Goal: Task Accomplishment & Management: Manage account settings

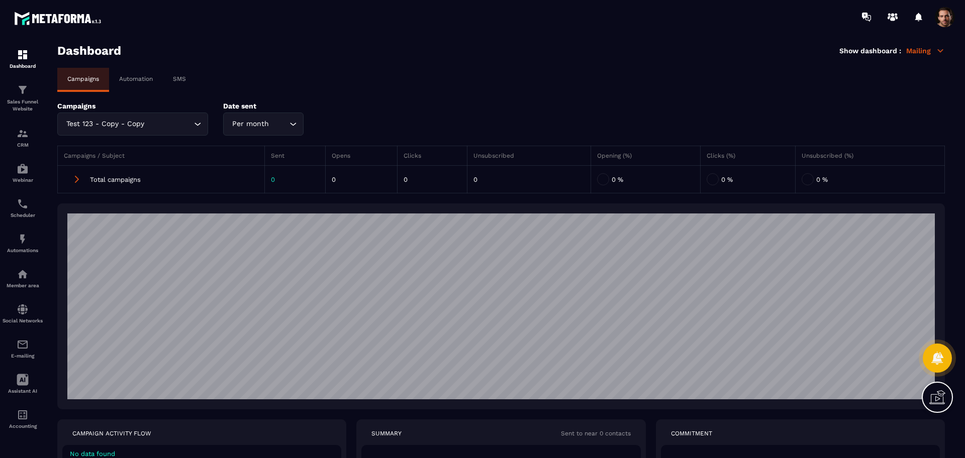
click at [152, 120] on input "Search for option" at bounding box center [168, 124] width 45 height 11
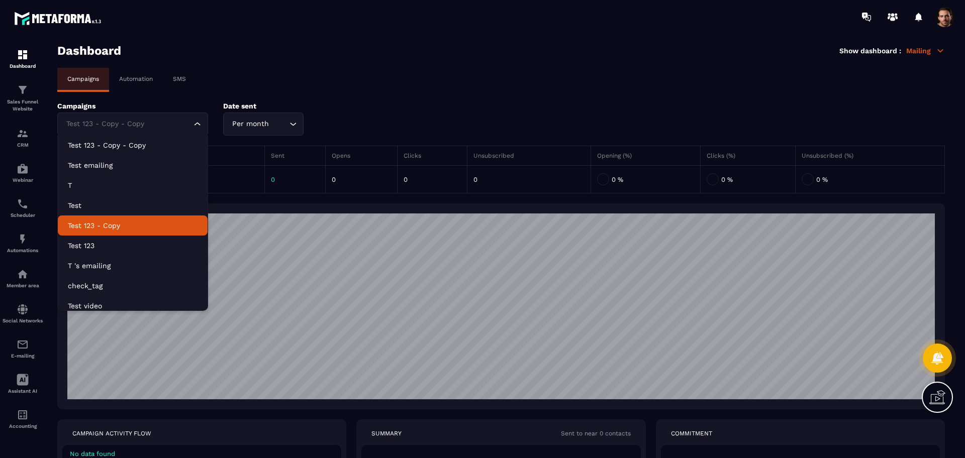
click at [132, 221] on p "Test 123 - Copy" at bounding box center [133, 226] width 130 height 10
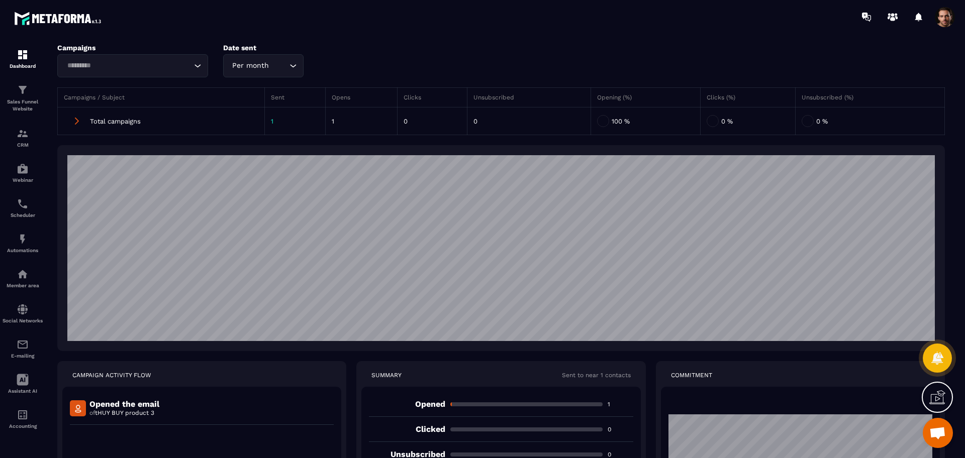
scroll to position [58, 0]
click at [153, 62] on input "Search for option" at bounding box center [128, 66] width 128 height 11
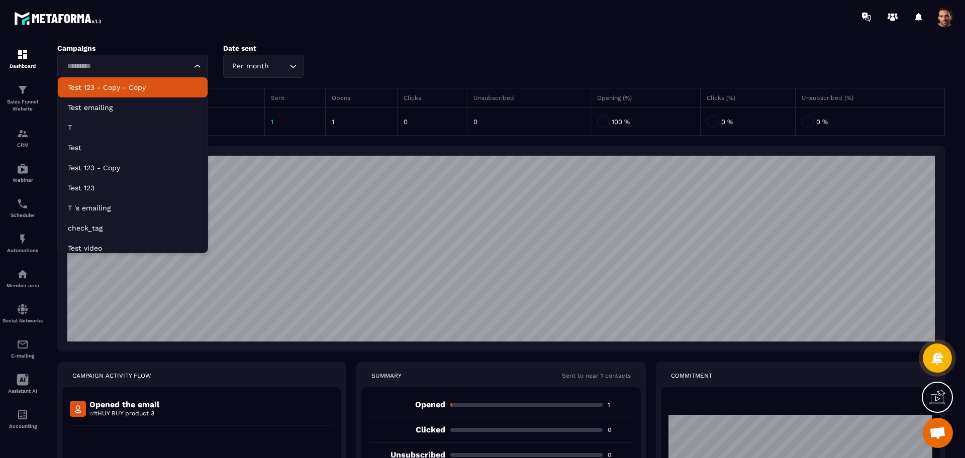
scroll to position [58, 0]
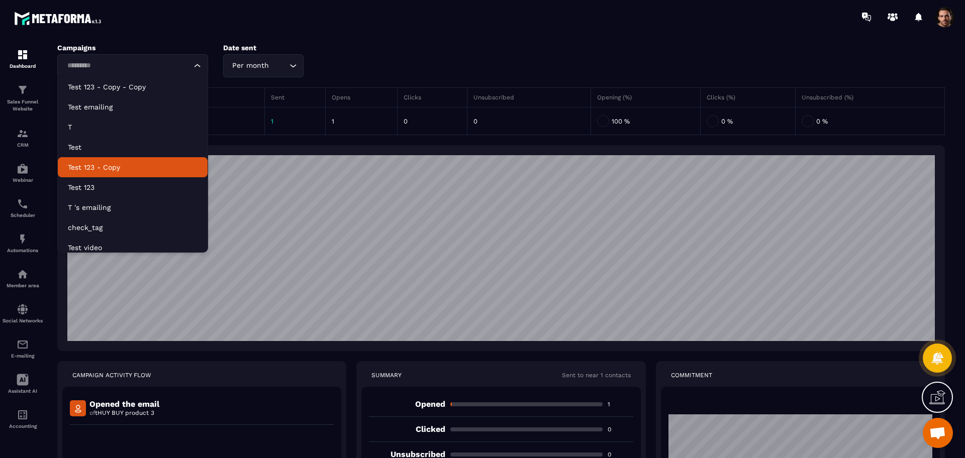
click at [128, 164] on p "Test 123 - Copy" at bounding box center [133, 167] width 130 height 10
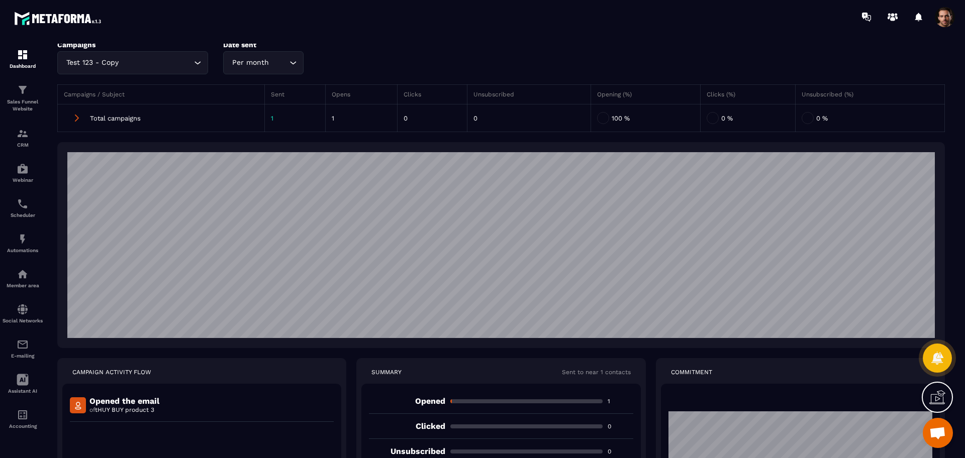
scroll to position [0, 0]
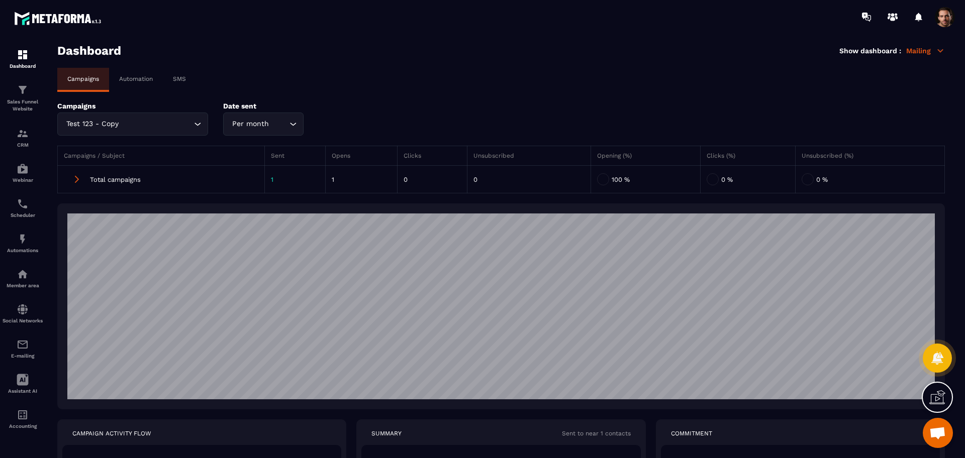
click at [152, 75] on p "Automation" at bounding box center [136, 78] width 34 height 7
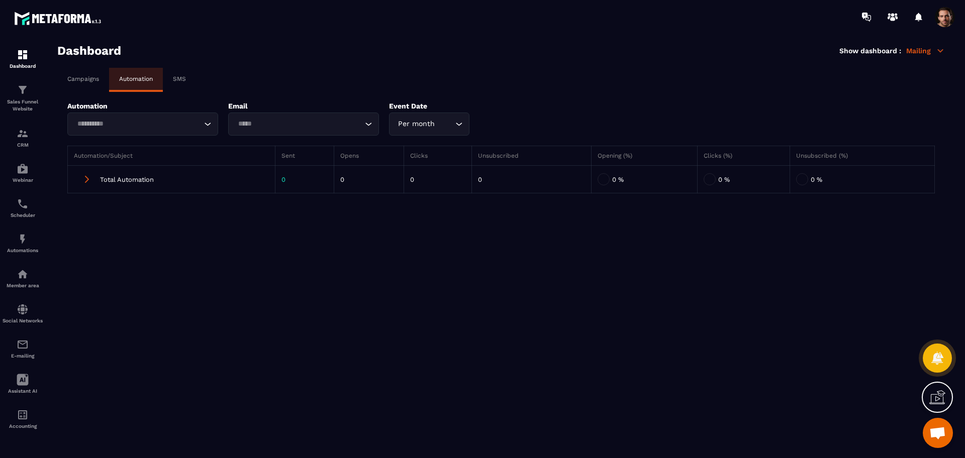
click at [134, 120] on input "Search for option" at bounding box center [138, 124] width 128 height 11
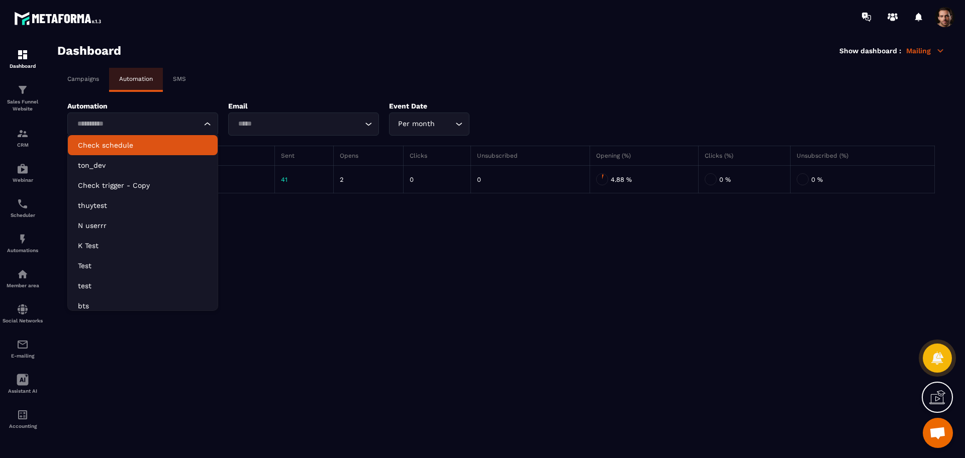
click at [152, 150] on p "Check schedule" at bounding box center [143, 145] width 130 height 10
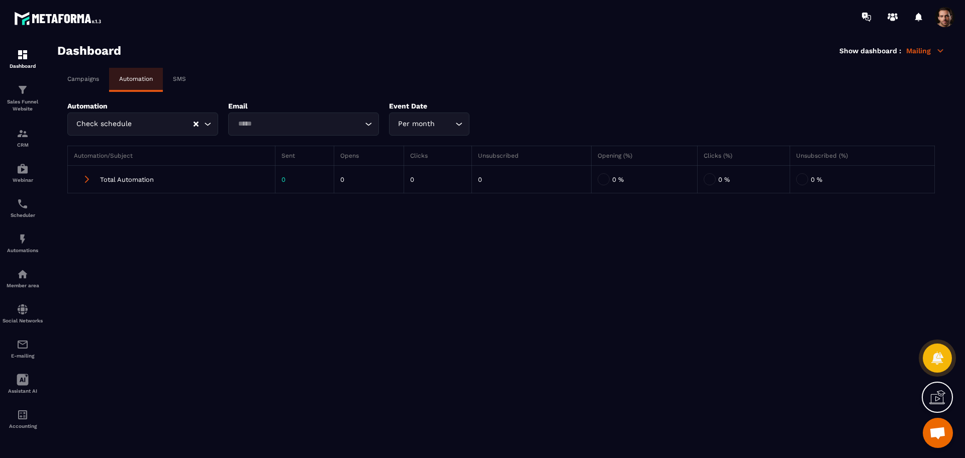
click at [84, 72] on div "Campaigns" at bounding box center [83, 79] width 52 height 22
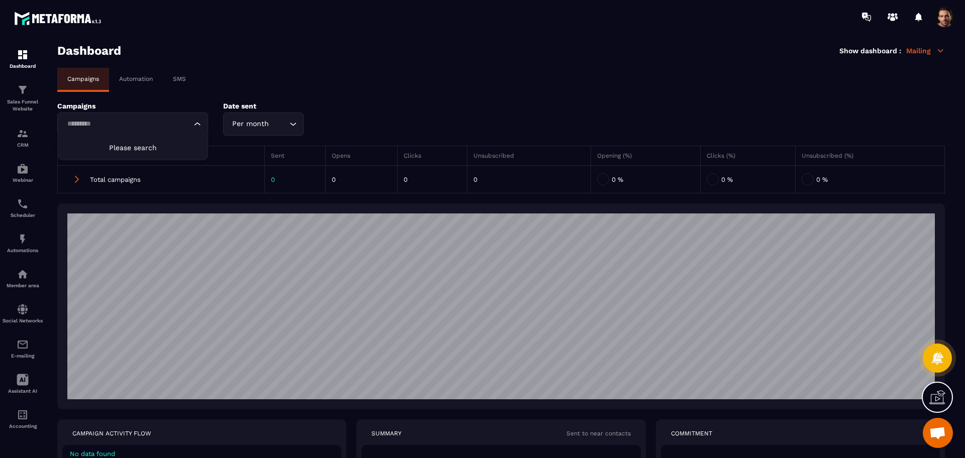
click at [117, 124] on input "Search for option" at bounding box center [128, 124] width 128 height 11
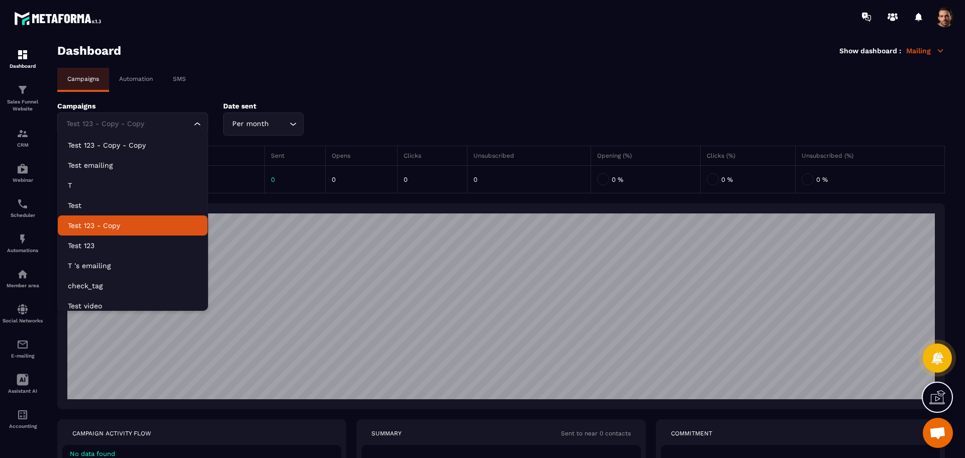
click at [121, 227] on p "Test 123 - Copy" at bounding box center [133, 226] width 130 height 10
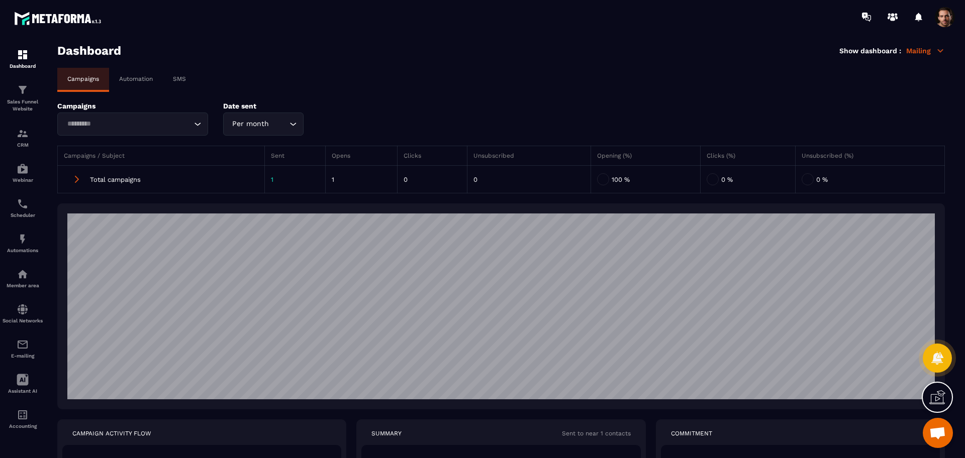
click at [175, 126] on input "Search for option" at bounding box center [128, 124] width 128 height 11
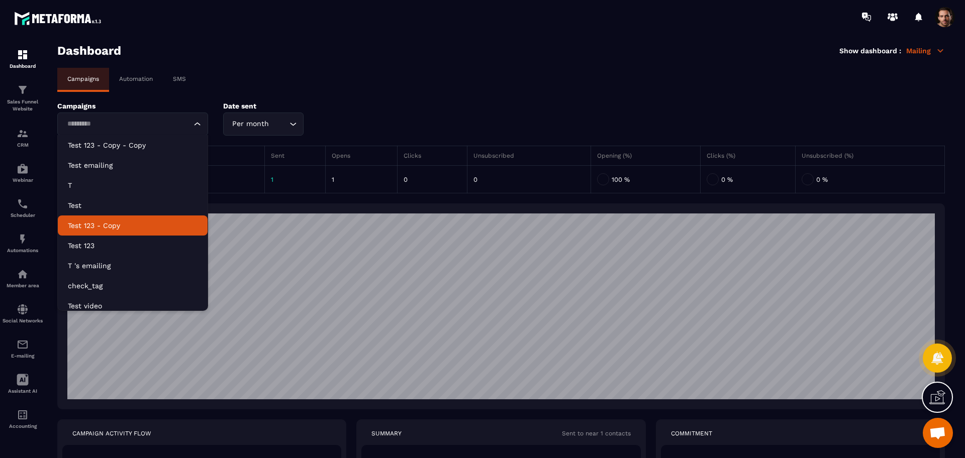
click at [143, 229] on p "Test 123 - Copy" at bounding box center [133, 226] width 130 height 10
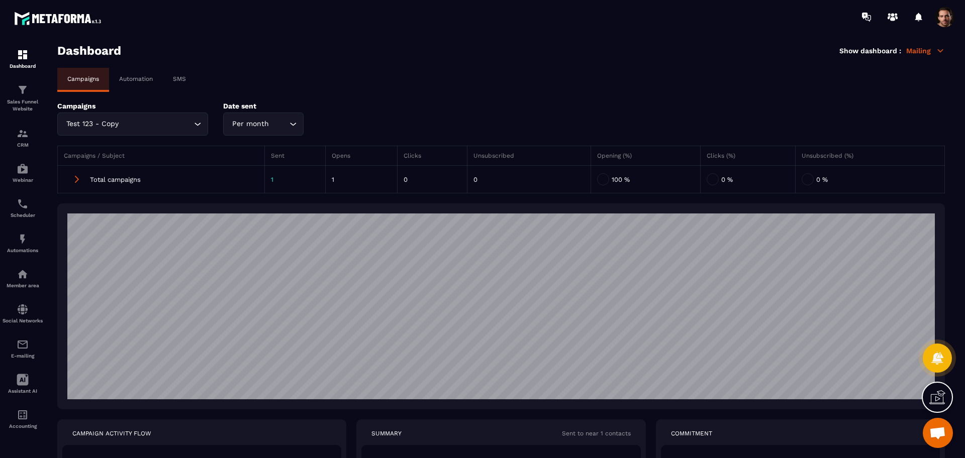
click at [146, 81] on p "Automation" at bounding box center [136, 78] width 34 height 7
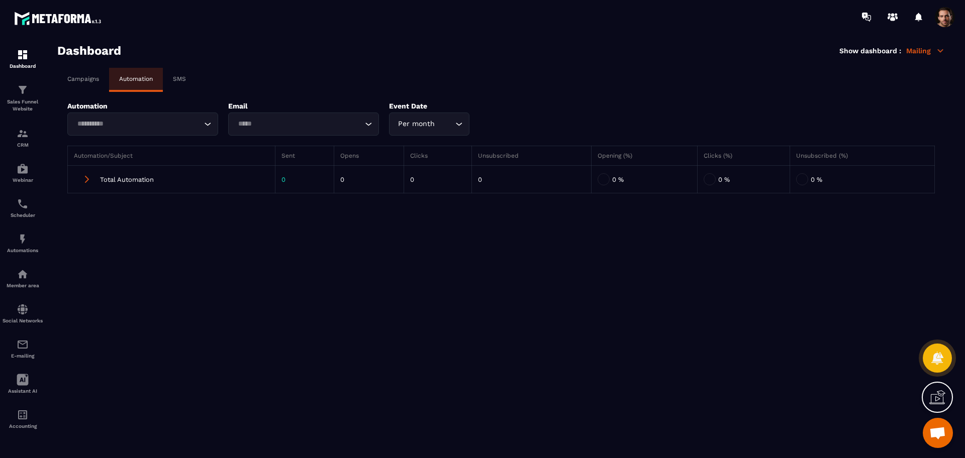
click at [133, 112] on div "Automation Loading..." at bounding box center [142, 119] width 151 height 34
click at [130, 114] on div "Loading..." at bounding box center [142, 124] width 151 height 23
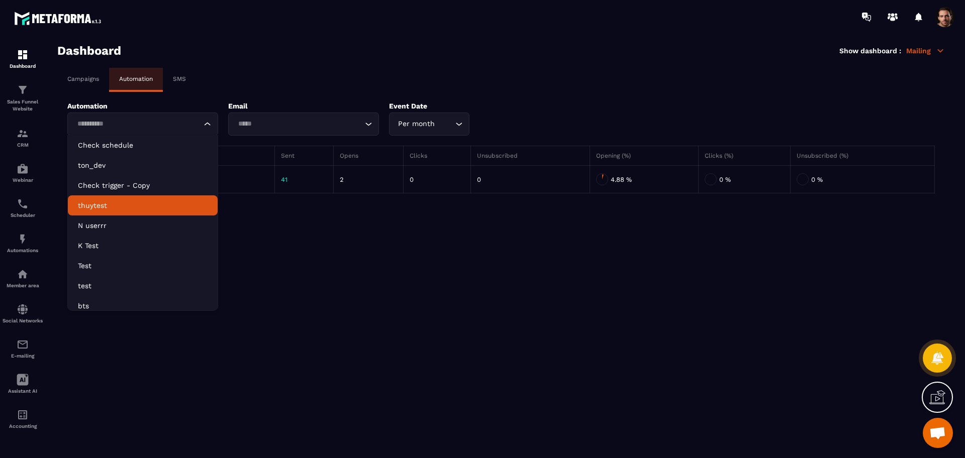
click at [308, 328] on section "Dashboard Show dashboard : Mailing Campaigns Automation SMS Automation Loading.…" at bounding box center [500, 251] width 907 height 415
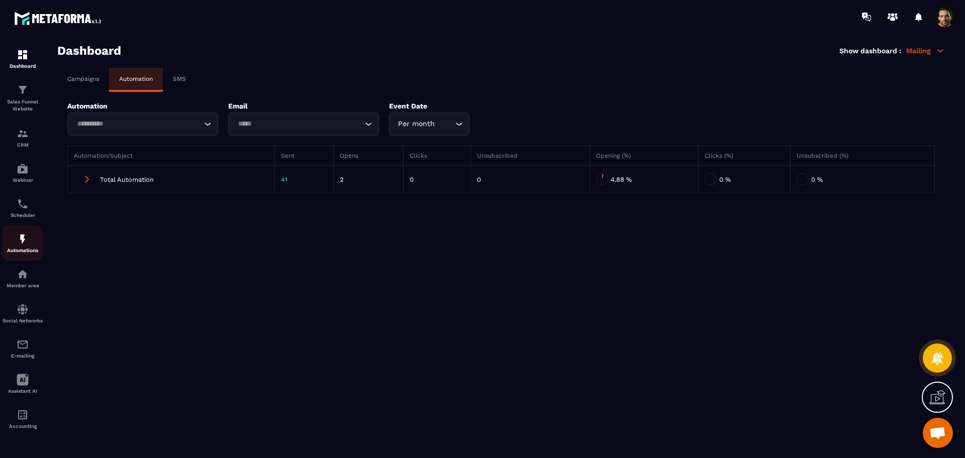
click at [15, 254] on link "Automations" at bounding box center [23, 243] width 40 height 35
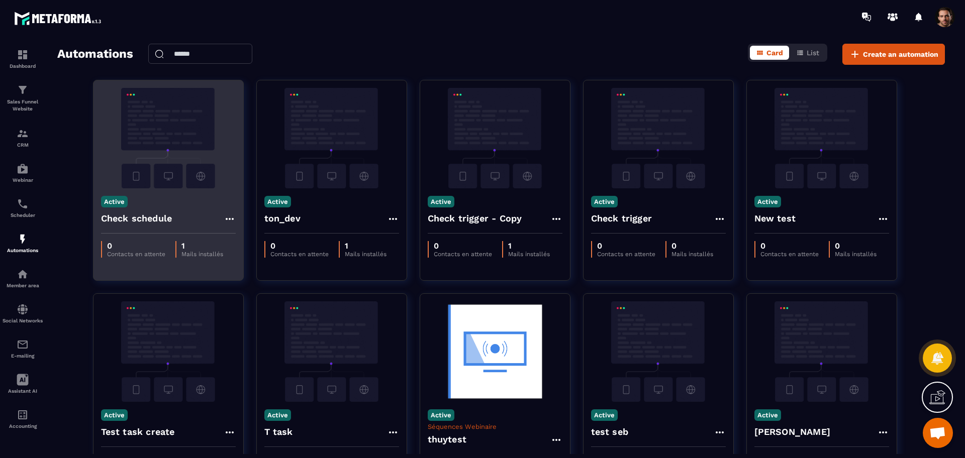
click at [226, 220] on icon at bounding box center [229, 219] width 8 height 2
click at [242, 244] on icon at bounding box center [238, 241] width 9 height 9
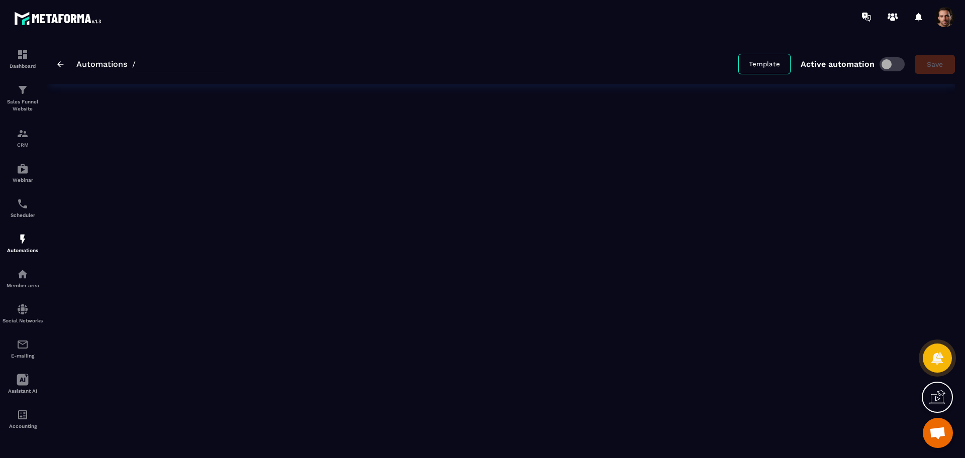
type input "**********"
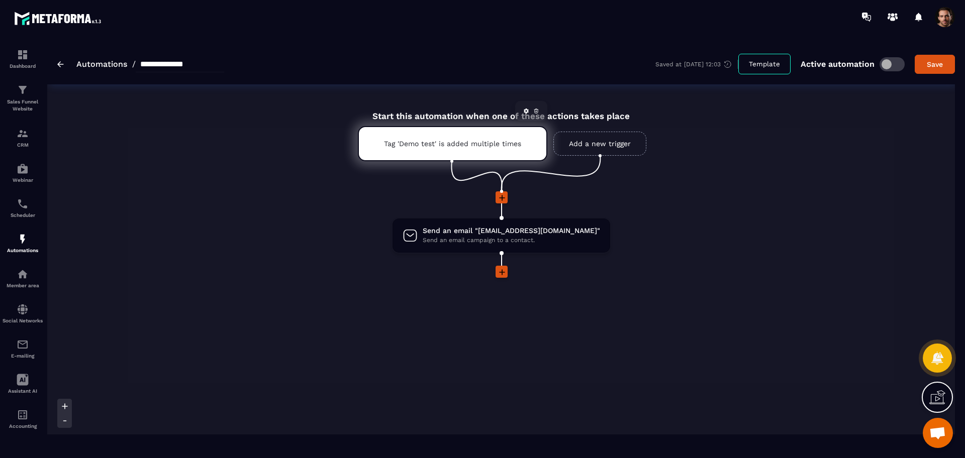
click at [536, 112] on icon at bounding box center [536, 111] width 1 height 1
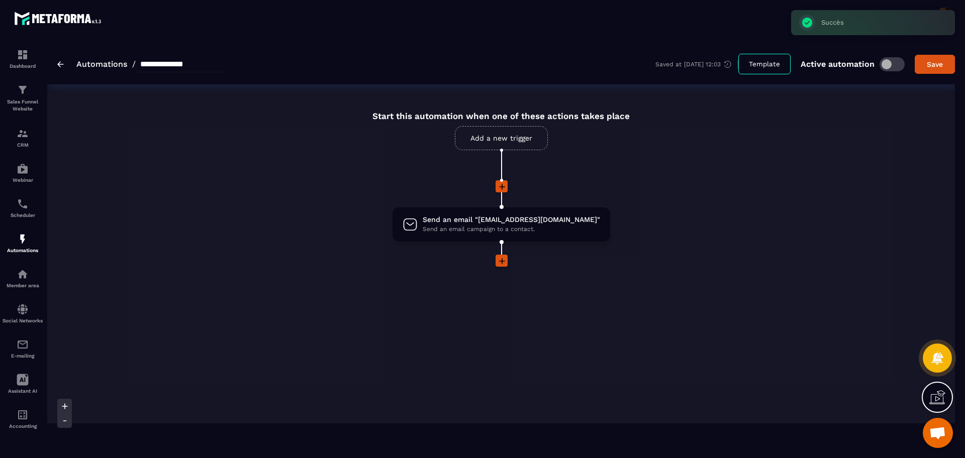
click at [521, 143] on link "Add a new trigger" at bounding box center [501, 138] width 93 height 24
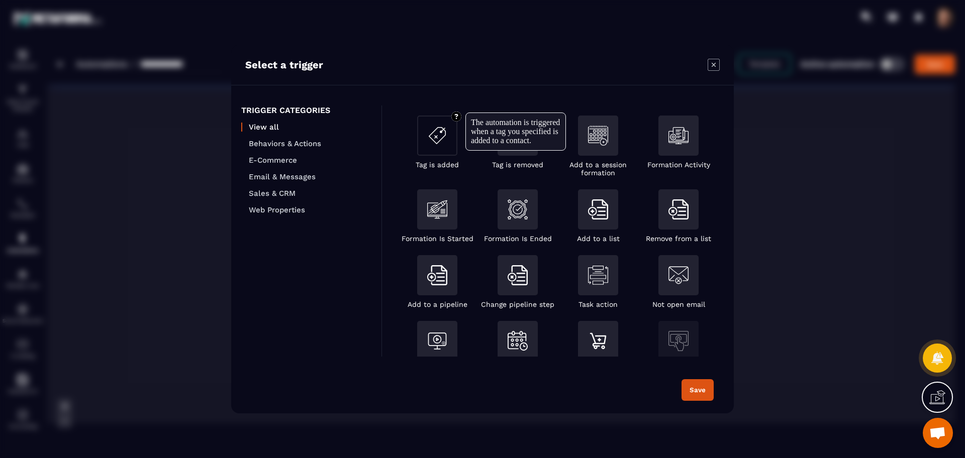
click at [438, 136] on img "Modal window" at bounding box center [437, 136] width 20 height 20
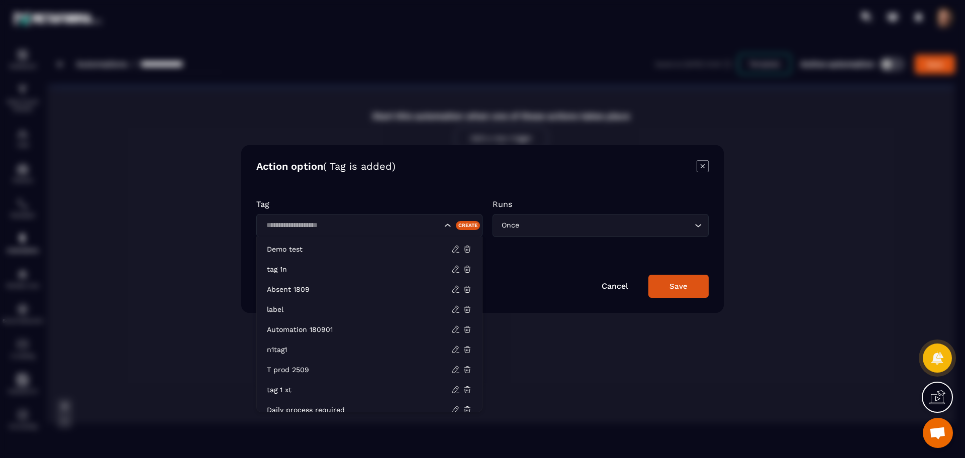
click at [407, 223] on input "Search for option" at bounding box center [352, 225] width 179 height 11
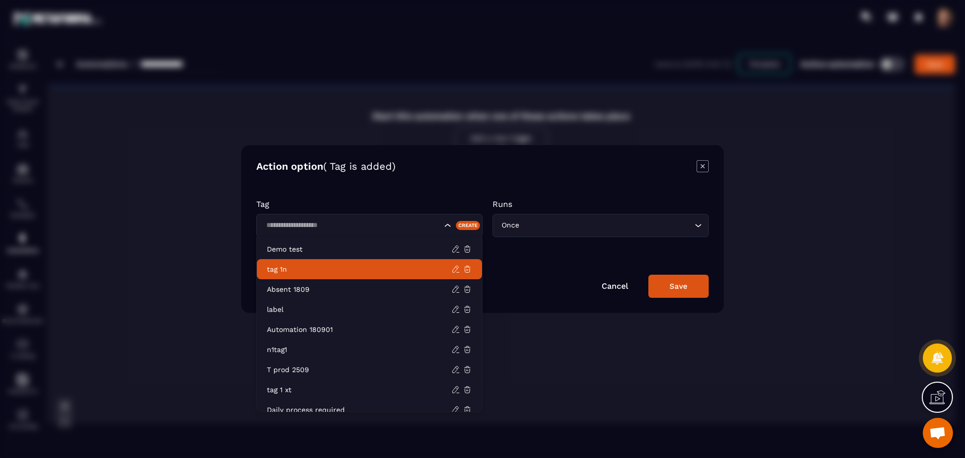
click at [381, 269] on p "tag 1n" at bounding box center [359, 269] width 184 height 10
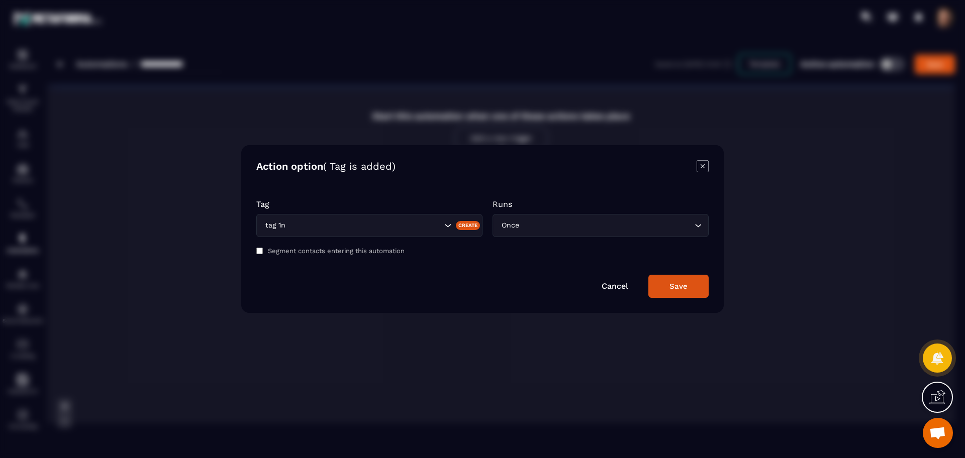
click at [579, 213] on div "Runs Once Loading..." at bounding box center [600, 218] width 216 height 38
click at [574, 229] on input "Search for option" at bounding box center [606, 225] width 171 height 11
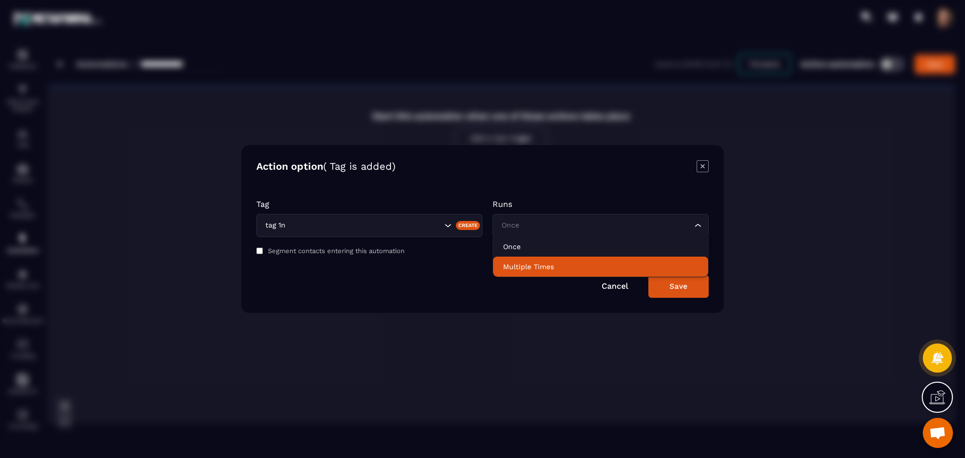
click at [546, 270] on p "Multiple Times" at bounding box center [600, 267] width 195 height 10
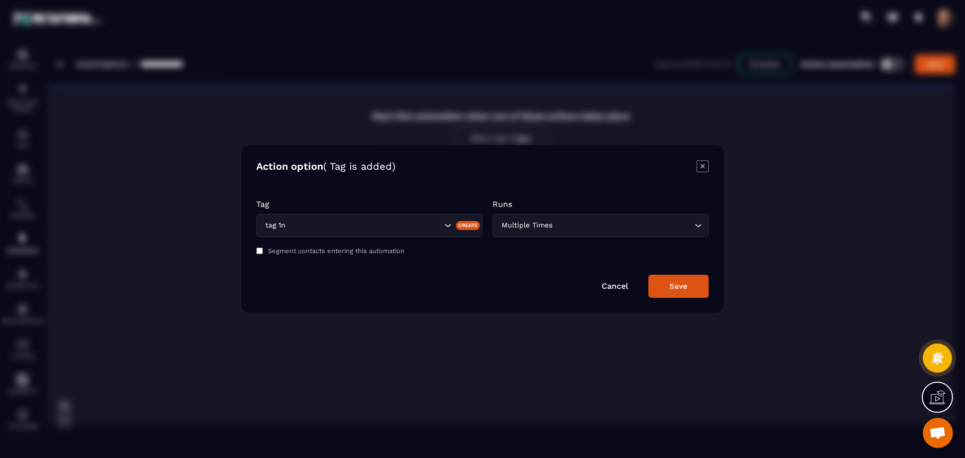
click at [663, 300] on div "Action option ( Tag is added) Tag tag 1n Create Runs Multiple Times Loading... …" at bounding box center [482, 229] width 482 height 168
click at [668, 292] on button "Save" at bounding box center [678, 286] width 60 height 23
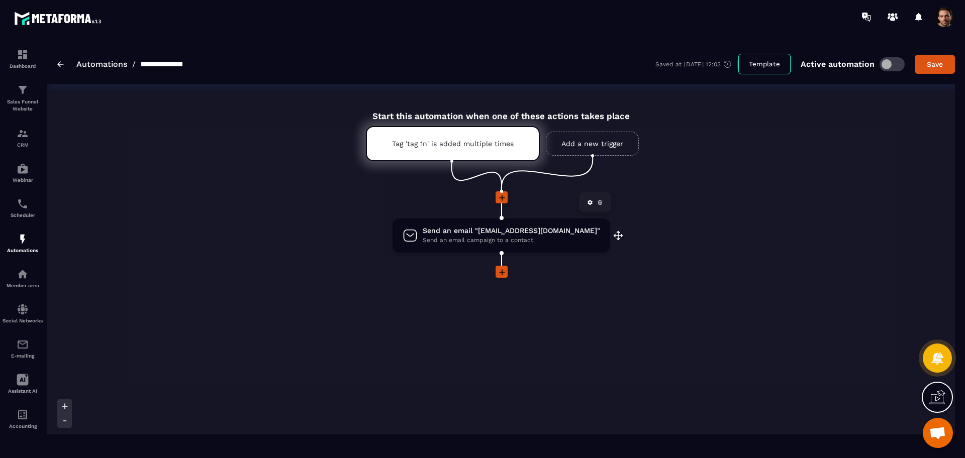
click at [503, 229] on span "Send an email "[EMAIL_ADDRESS][DOMAIN_NAME]"" at bounding box center [511, 231] width 177 height 10
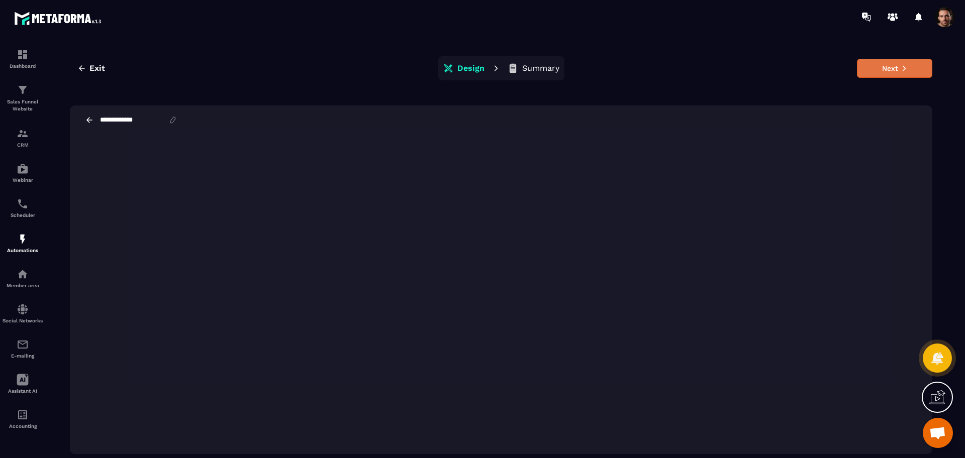
click at [882, 62] on button "Next" at bounding box center [894, 68] width 75 height 19
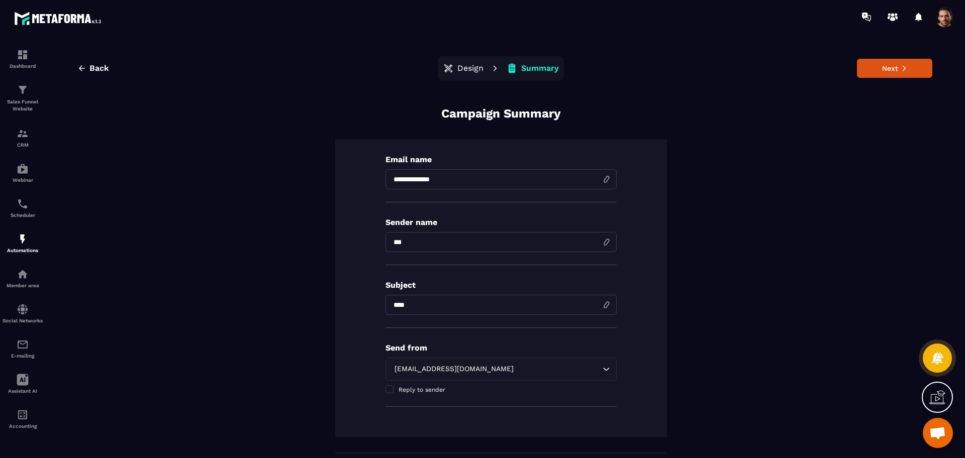
scroll to position [1, 0]
click at [455, 174] on input "**********" at bounding box center [500, 179] width 231 height 20
type input "**********"
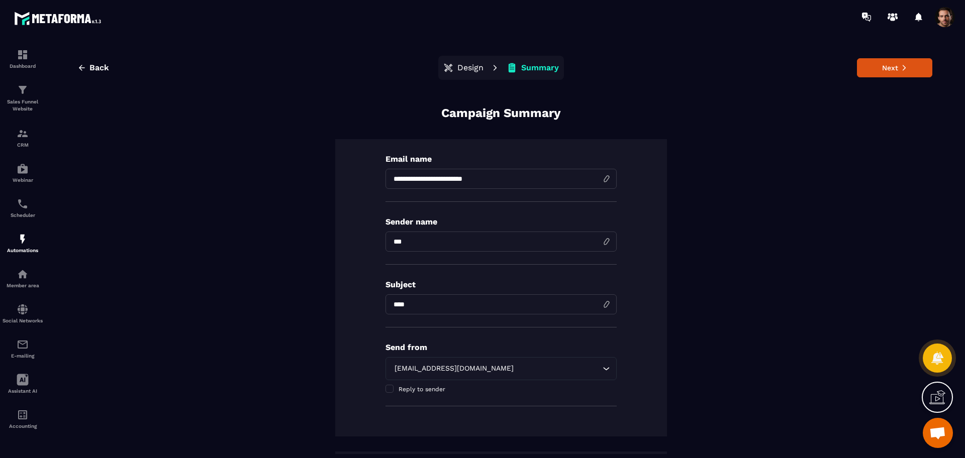
click at [652, 238] on div "**********" at bounding box center [501, 287] width 332 height 297
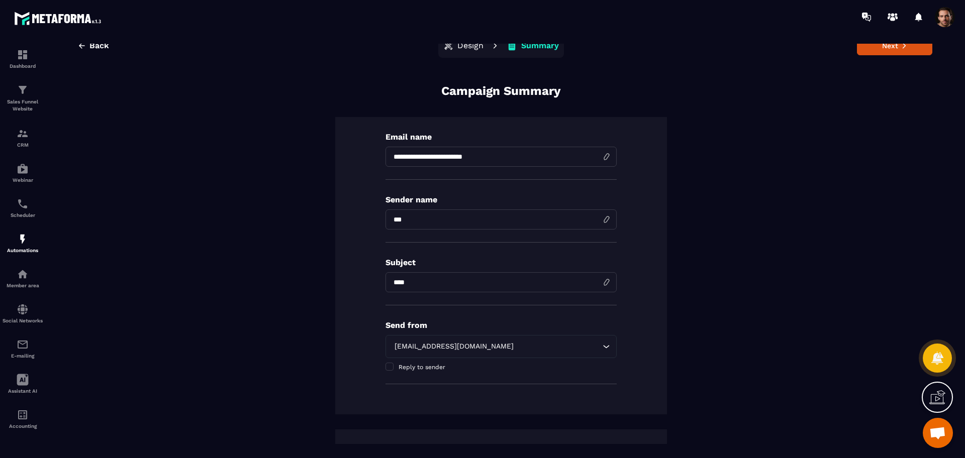
scroll to position [126, 0]
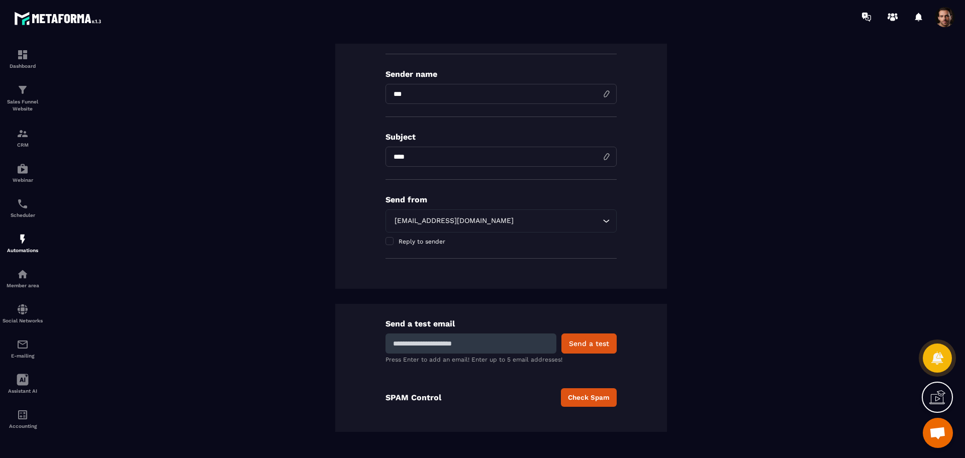
click at [588, 404] on button "Check Spam" at bounding box center [589, 397] width 56 height 19
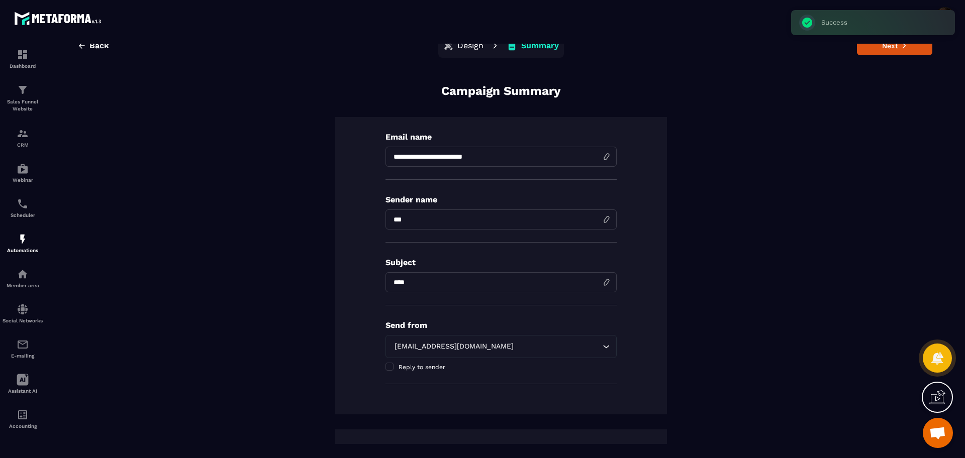
scroll to position [0, 0]
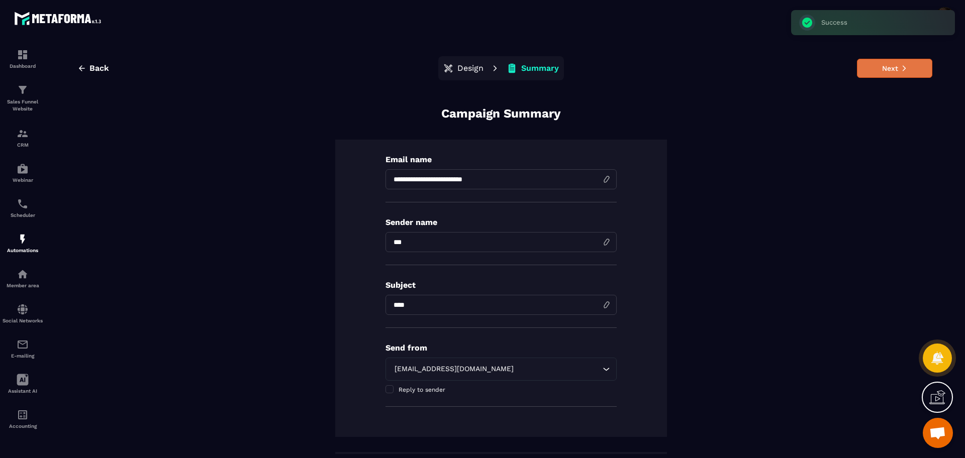
click at [878, 73] on button "Next" at bounding box center [894, 68] width 75 height 19
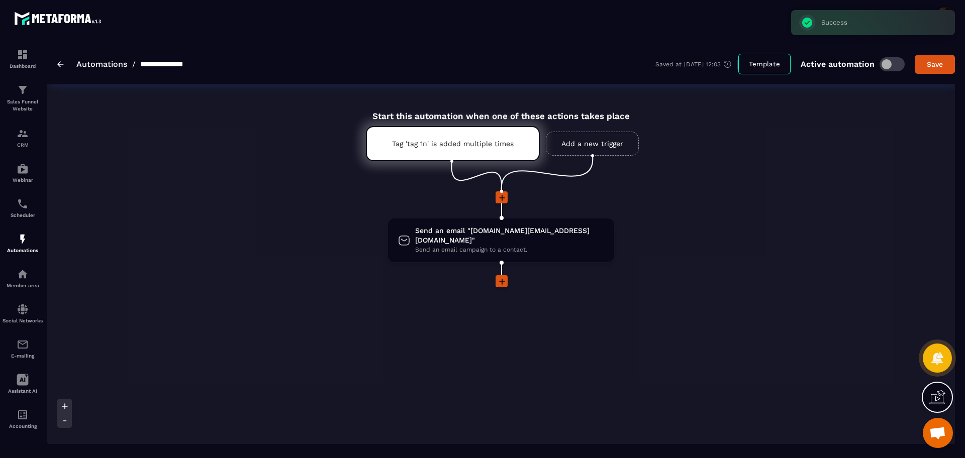
click at [500, 277] on icon at bounding box center [502, 282] width 10 height 10
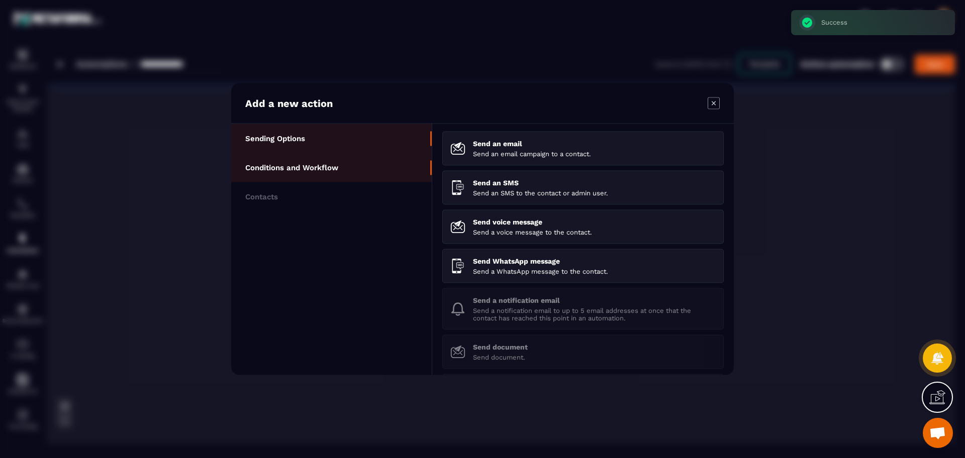
click at [280, 171] on p "Conditions and Workflow" at bounding box center [291, 167] width 93 height 9
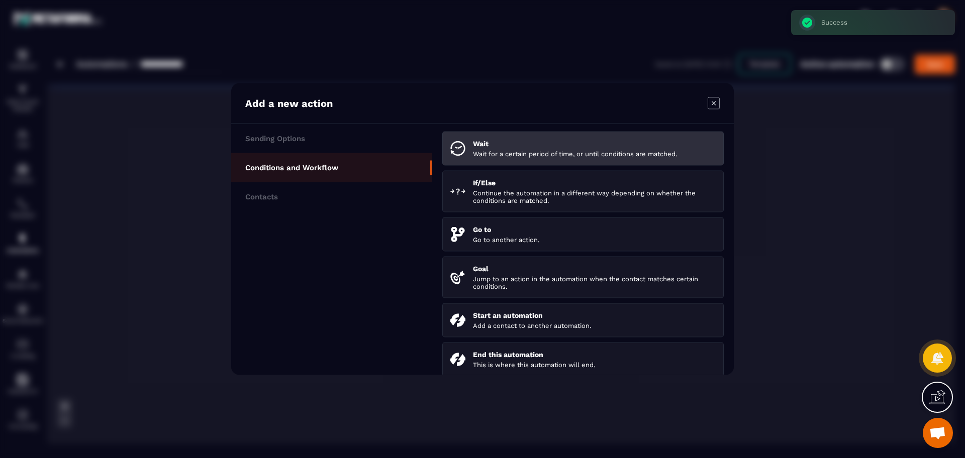
click at [454, 149] on img "Modal window" at bounding box center [457, 148] width 15 height 15
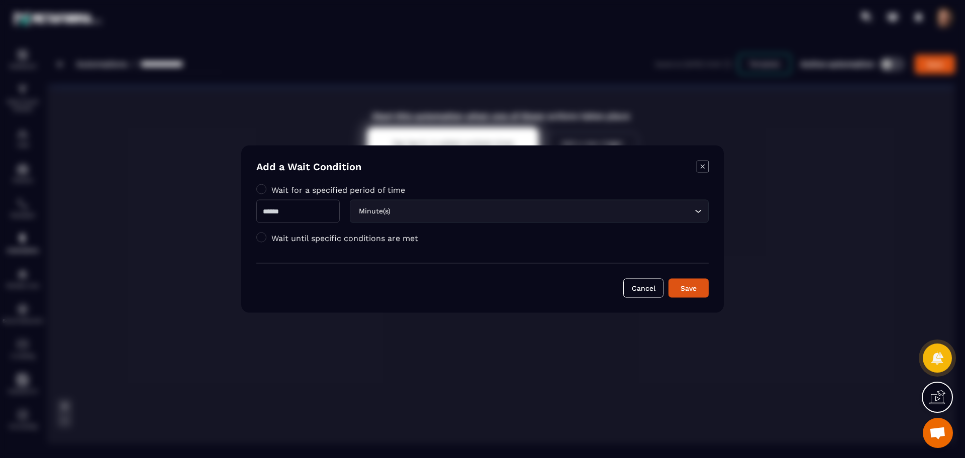
click at [286, 200] on input "Modal window" at bounding box center [297, 211] width 83 height 23
type input "*"
click at [685, 288] on div "Save" at bounding box center [688, 288] width 27 height 10
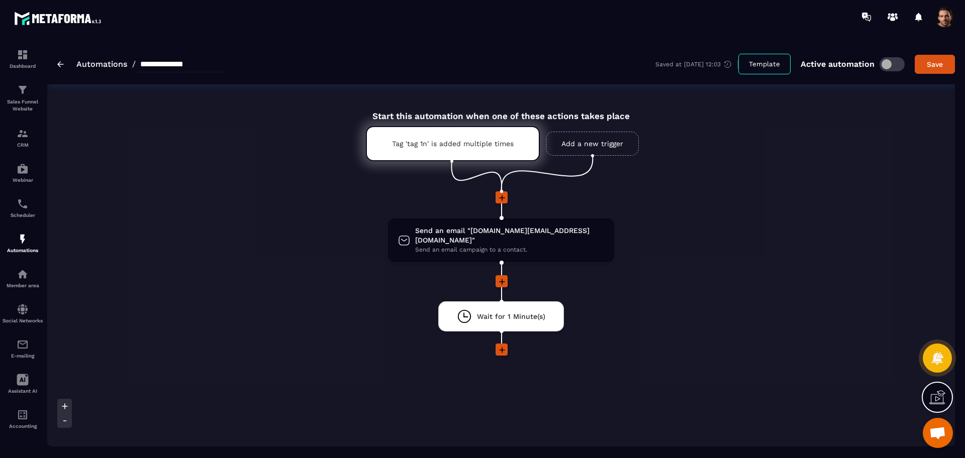
click at [582, 150] on link "Add a new trigger" at bounding box center [592, 144] width 93 height 24
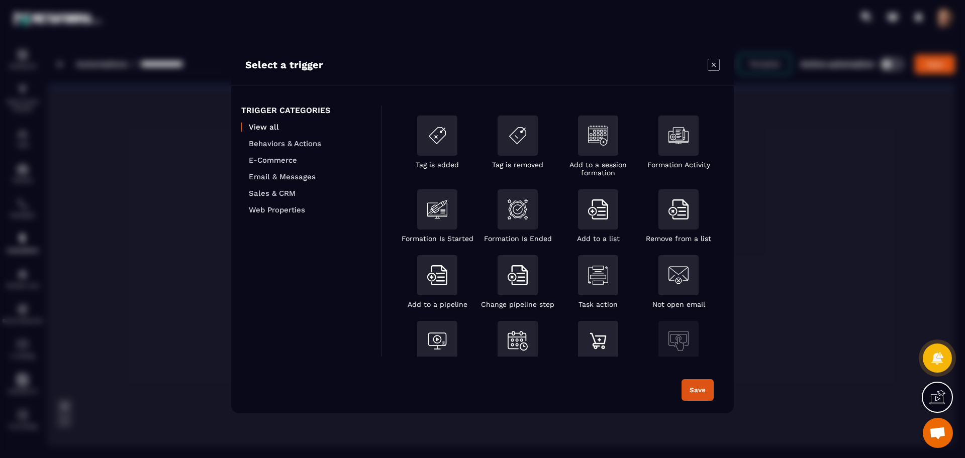
click at [249, 137] on ul "View all Behaviors & Actions E-Commerce Email & Messages Sales & CRM Web Proper…" at bounding box center [306, 169] width 130 height 92
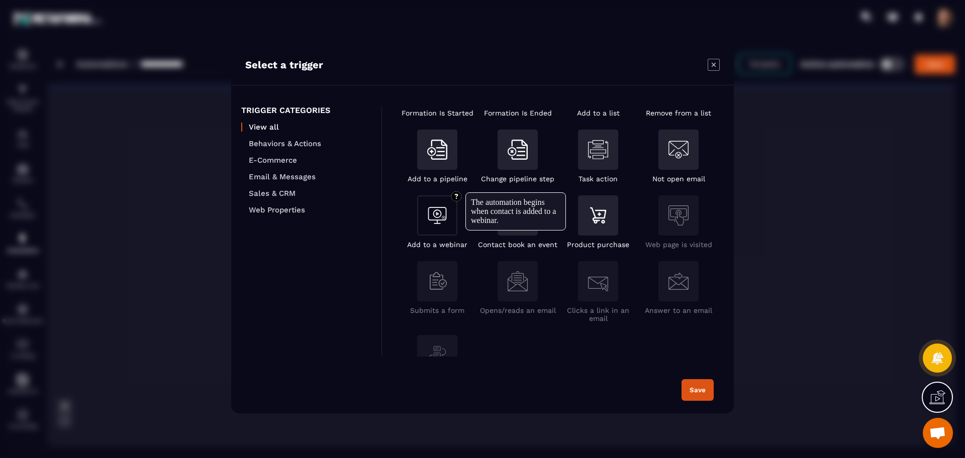
click at [454, 230] on div "Modal window" at bounding box center [437, 215] width 40 height 40
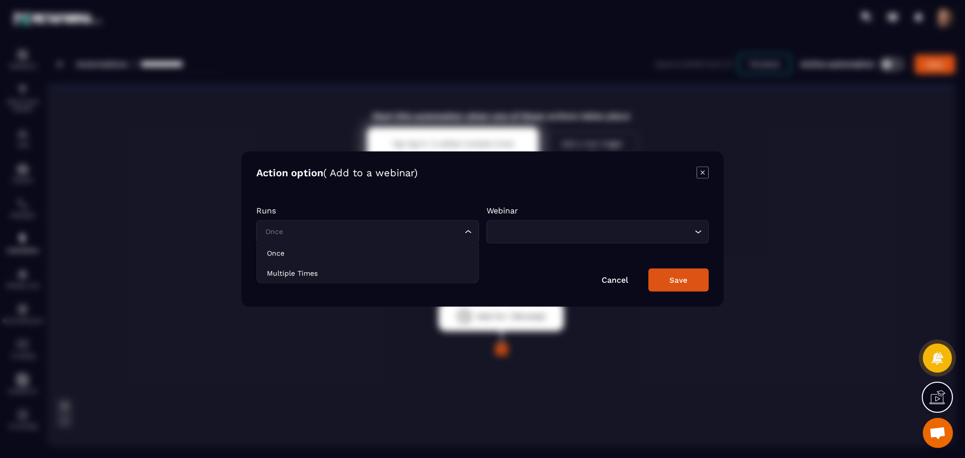
click at [436, 230] on input "Search for option" at bounding box center [362, 232] width 199 height 11
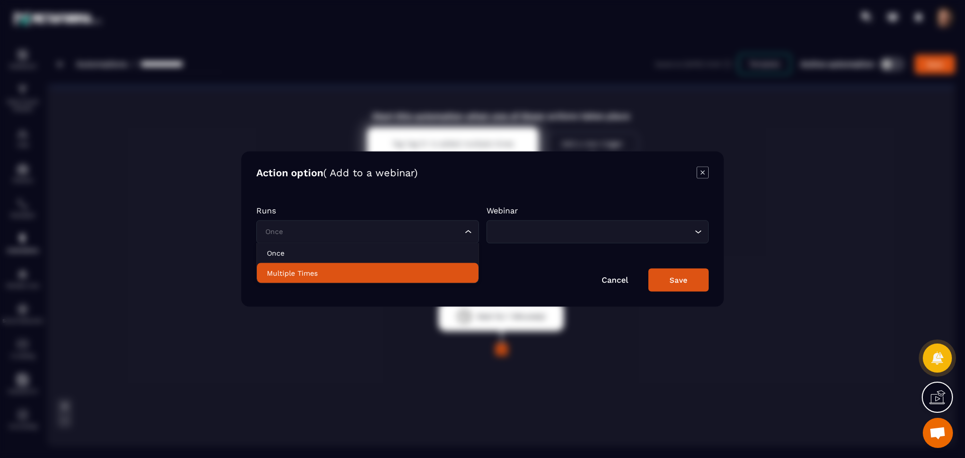
click at [397, 275] on p "Multiple Times" at bounding box center [367, 273] width 201 height 10
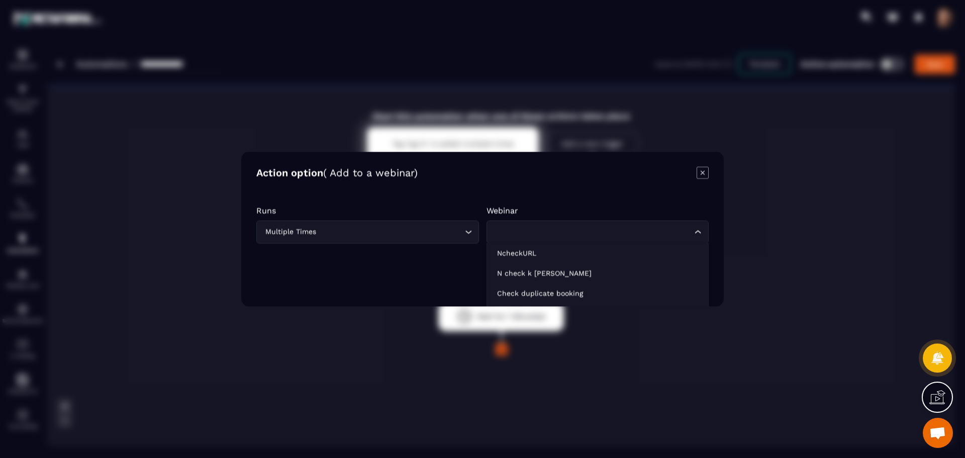
click at [548, 235] on input "Search for option" at bounding box center [592, 232] width 199 height 11
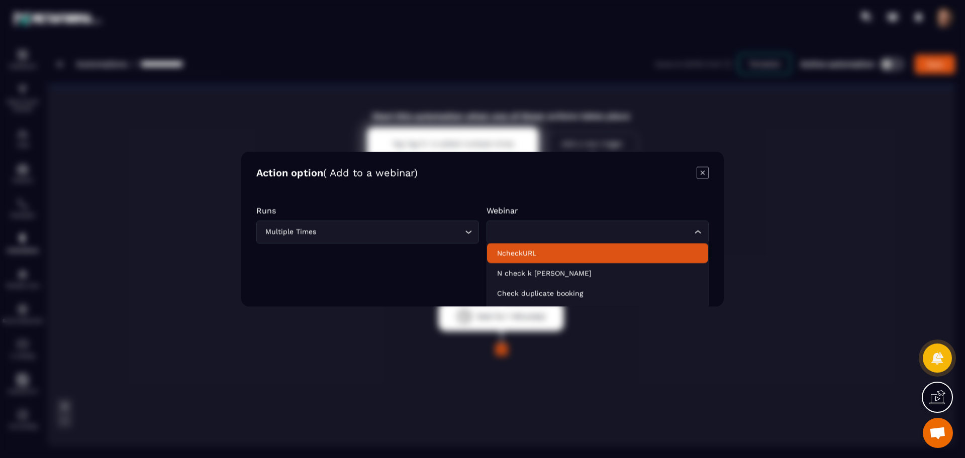
click at [550, 251] on p "NcheckURL" at bounding box center [597, 253] width 201 height 10
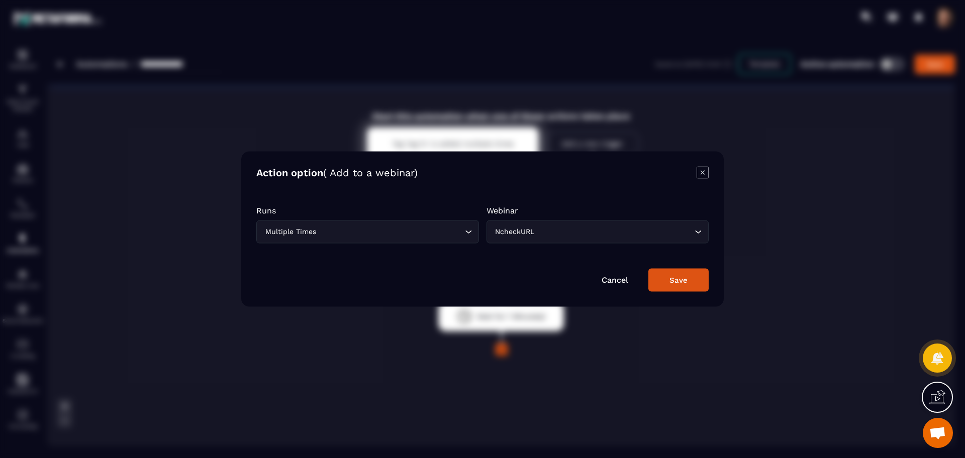
click at [657, 277] on button "Save" at bounding box center [678, 280] width 60 height 23
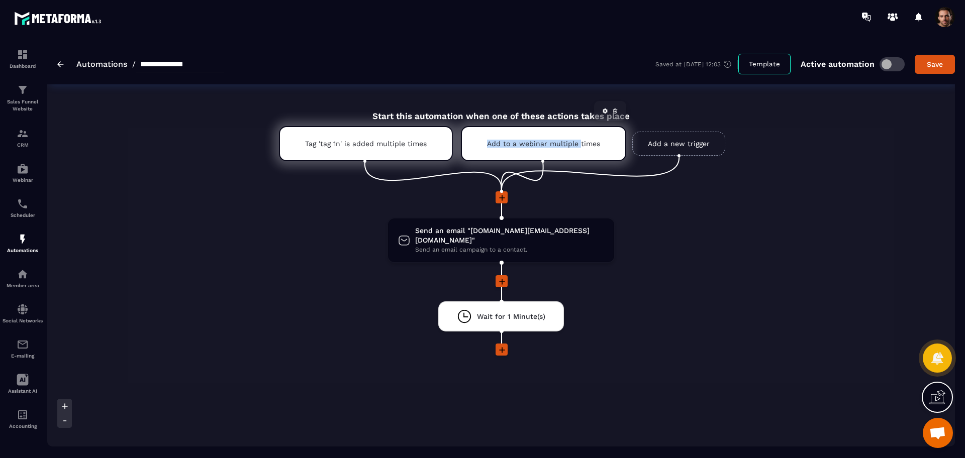
drag, startPoint x: 432, startPoint y: 147, endPoint x: 582, endPoint y: 150, distance: 150.3
click at [582, 150] on ul "Tag 'tag 1n' is added multiple times Add to a webinar multiple times Add a new …" at bounding box center [501, 156] width 494 height 70
click at [949, 64] on button "Save" at bounding box center [934, 64] width 40 height 19
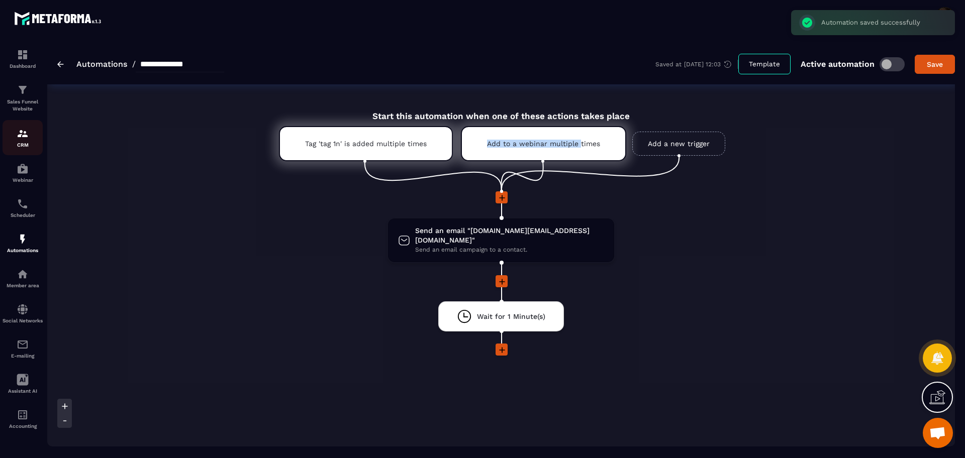
click at [17, 142] on p "CRM" at bounding box center [23, 145] width 40 height 6
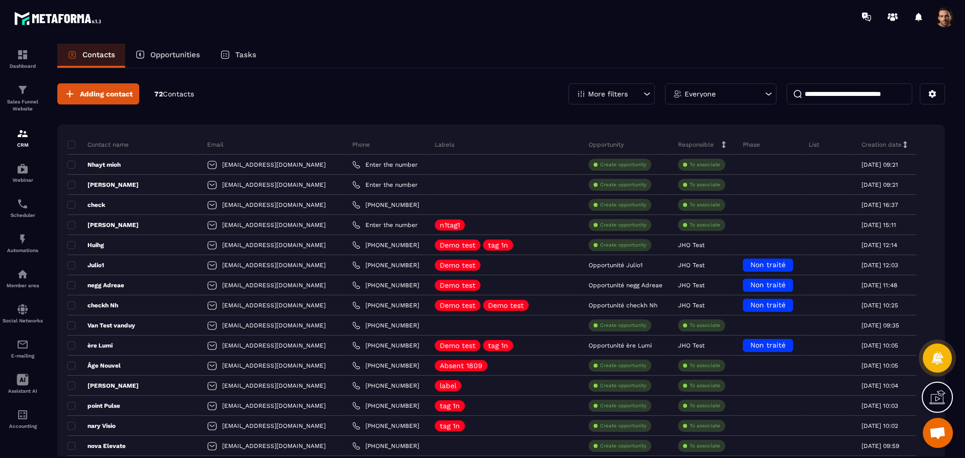
click at [867, 94] on input at bounding box center [849, 93] width 126 height 21
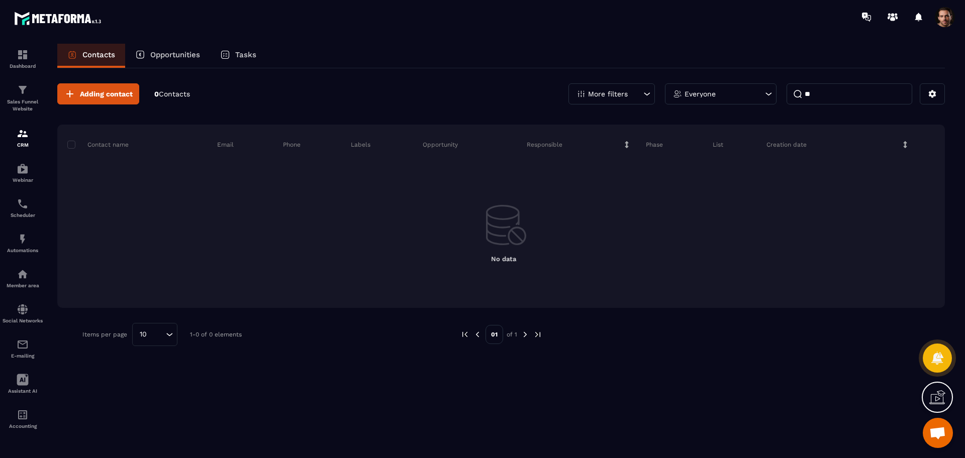
type input "*"
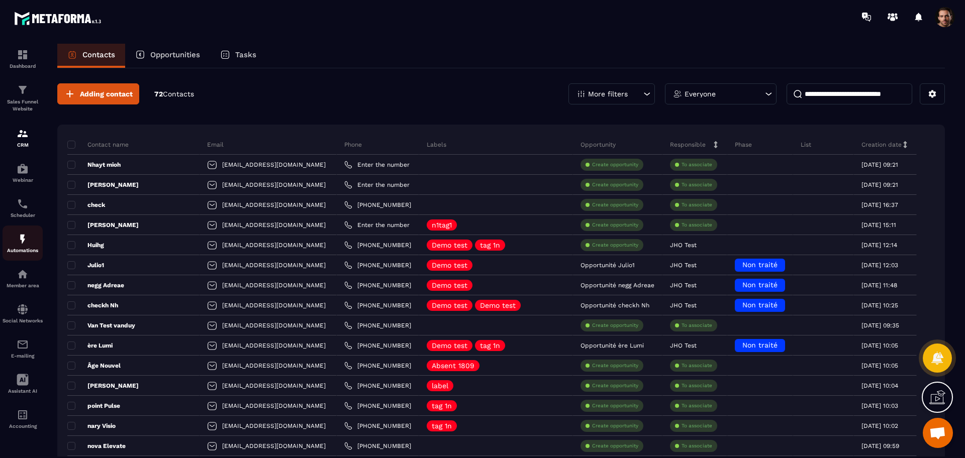
click at [7, 251] on p "Automations" at bounding box center [23, 251] width 40 height 6
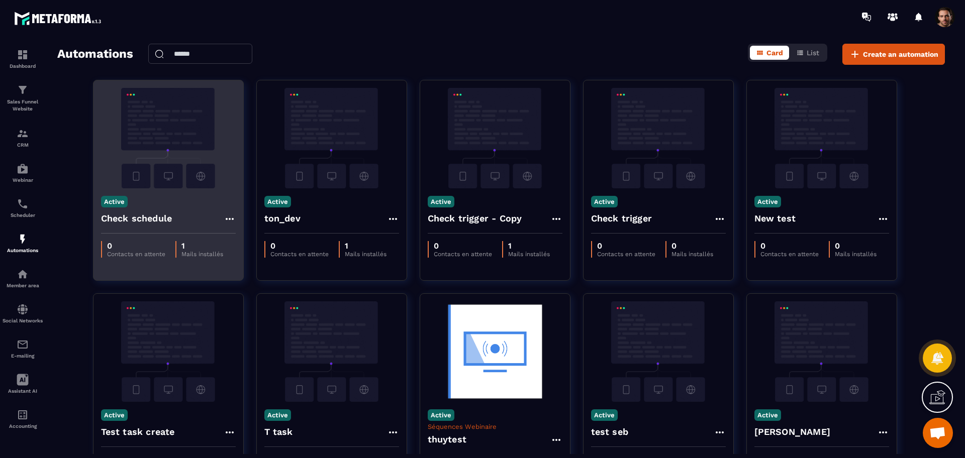
click at [229, 214] on icon at bounding box center [230, 219] width 12 height 12
click at [238, 237] on icon at bounding box center [238, 241] width 9 height 9
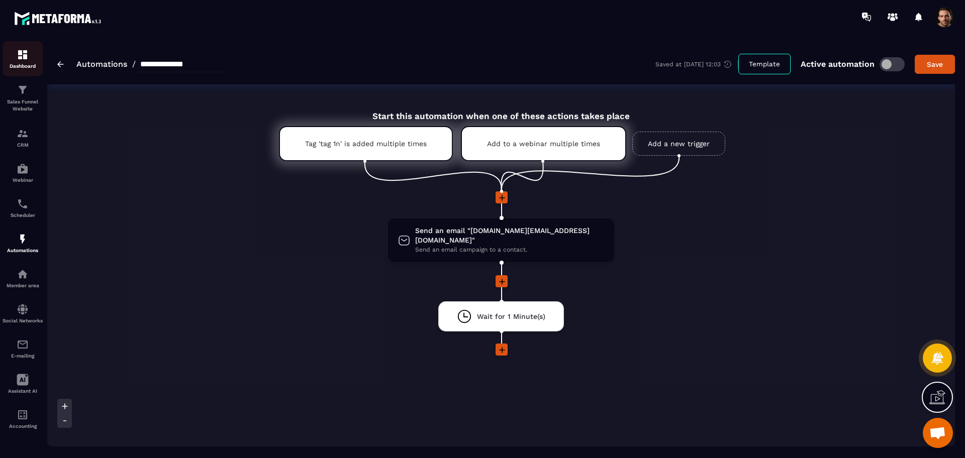
click at [17, 71] on link "Dashboard" at bounding box center [23, 58] width 40 height 35
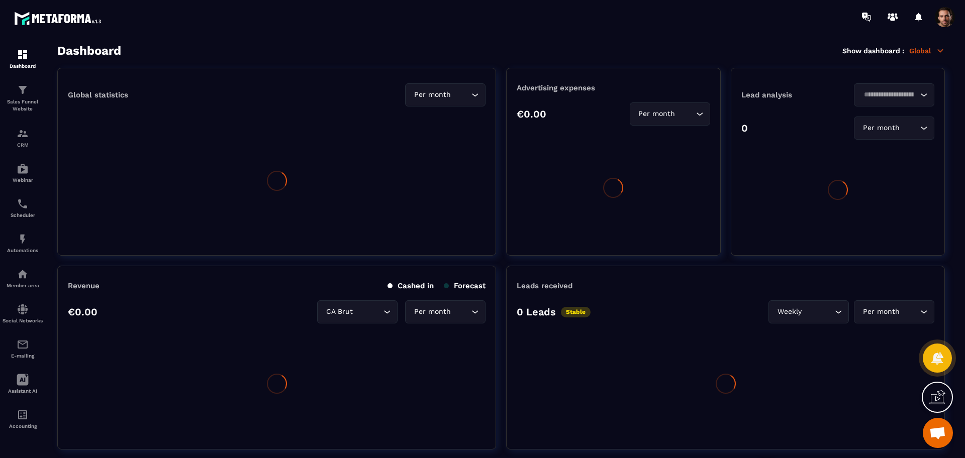
click at [917, 50] on p "Global" at bounding box center [927, 50] width 36 height 9
click at [925, 50] on p "Global" at bounding box center [927, 50] width 36 height 9
click at [924, 52] on p "Global" at bounding box center [927, 50] width 36 height 9
click at [929, 55] on div "Dashboard Show dashboard : Global" at bounding box center [500, 51] width 887 height 14
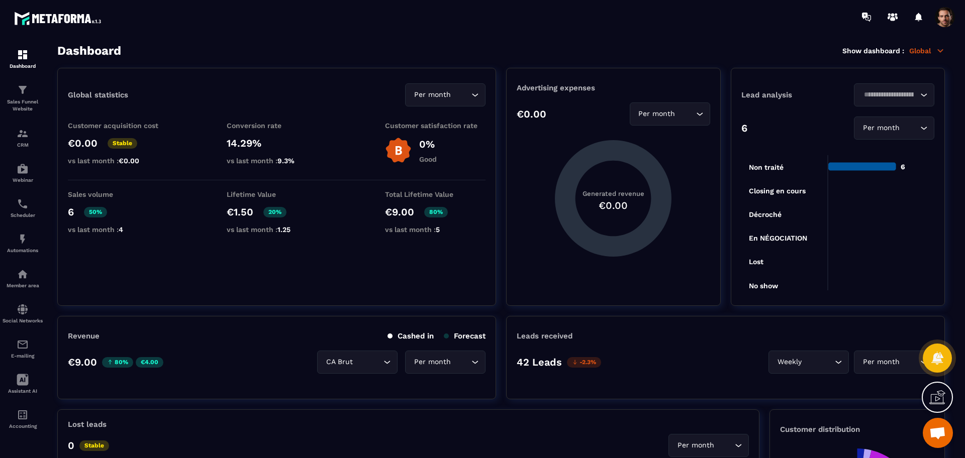
click at [920, 45] on div "Dashboard Show dashboard : Global" at bounding box center [500, 51] width 887 height 14
click at [923, 46] on p "Global" at bounding box center [927, 50] width 36 height 9
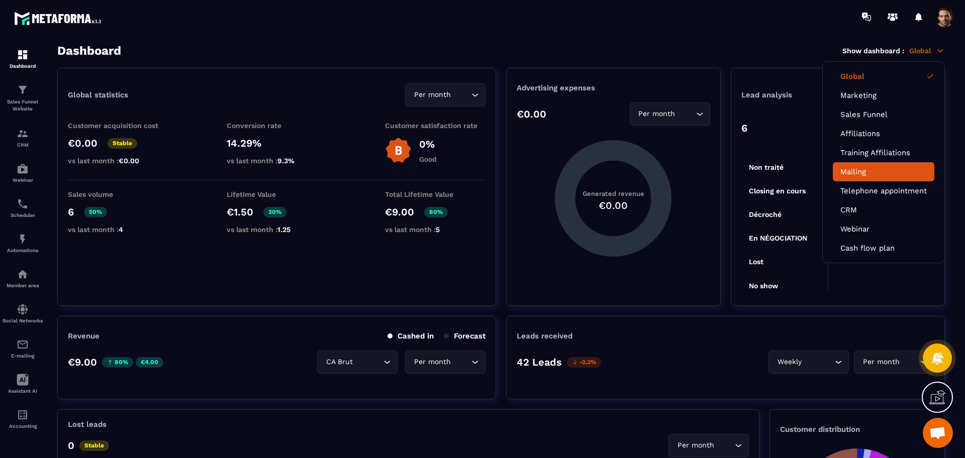
click at [860, 173] on link "Mailing" at bounding box center [883, 171] width 86 height 9
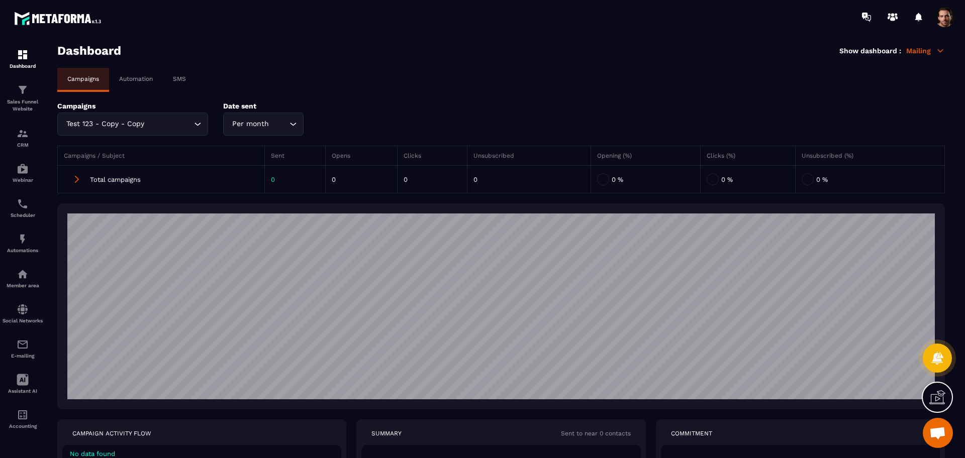
click at [141, 76] on p "Automation" at bounding box center [136, 78] width 34 height 7
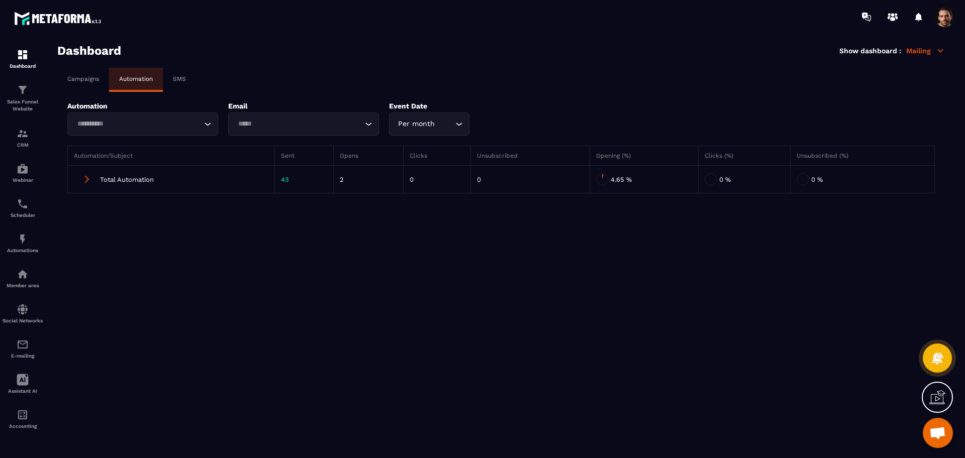
click at [130, 128] on input "Search for option" at bounding box center [138, 124] width 128 height 11
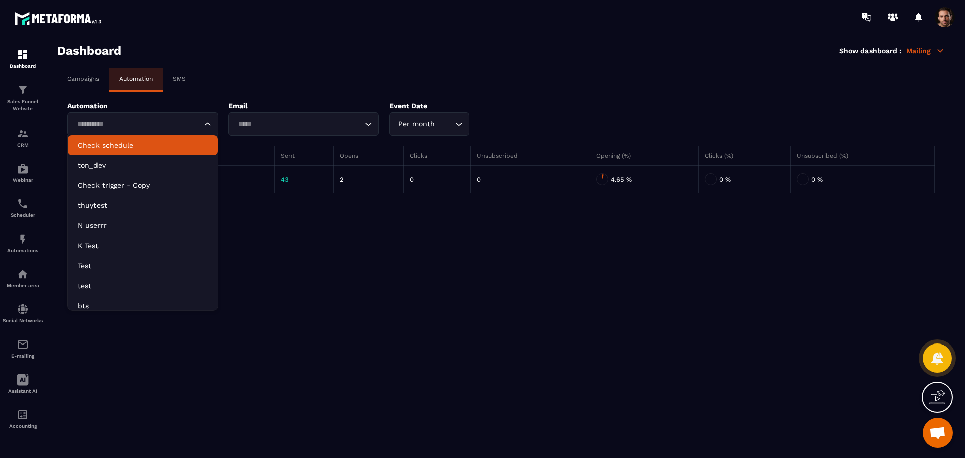
click at [141, 146] on p "Check schedule" at bounding box center [143, 145] width 130 height 10
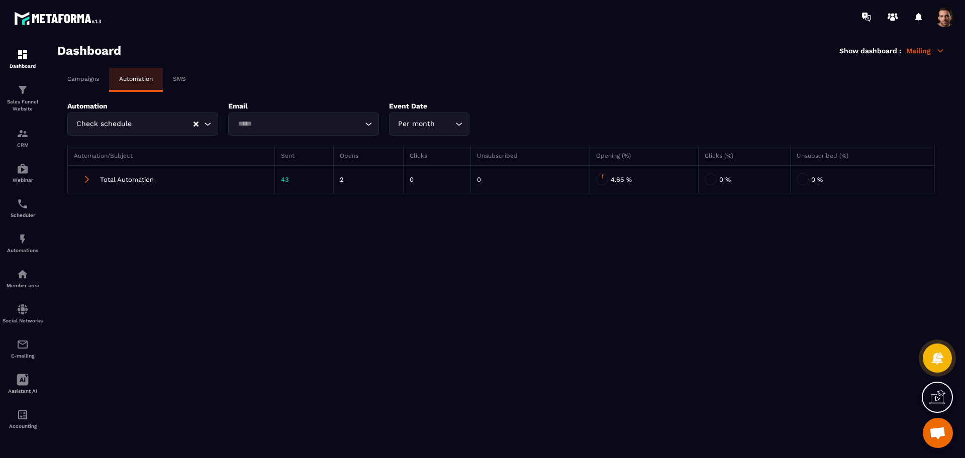
click at [236, 128] on input "Search for option" at bounding box center [299, 124] width 128 height 11
click at [278, 140] on p "Send an email "[DOMAIN_NAME][EMAIL_ADDRESS][DOMAIN_NAME]"" at bounding box center [304, 145] width 130 height 10
